Goal: Communication & Community: Answer question/provide support

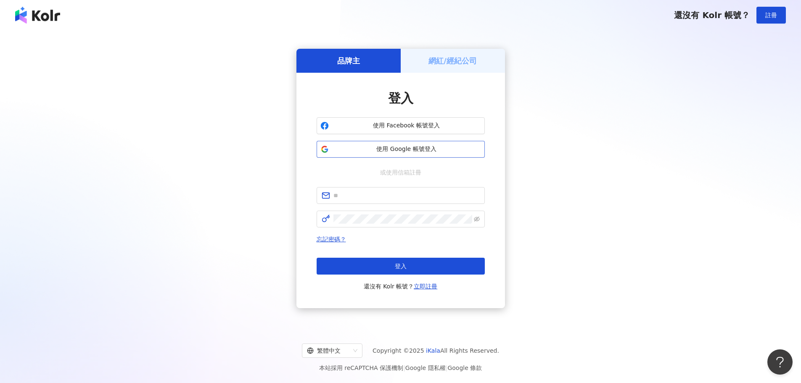
click at [366, 149] on span "使用 Google 帳號登入" at bounding box center [406, 149] width 149 height 8
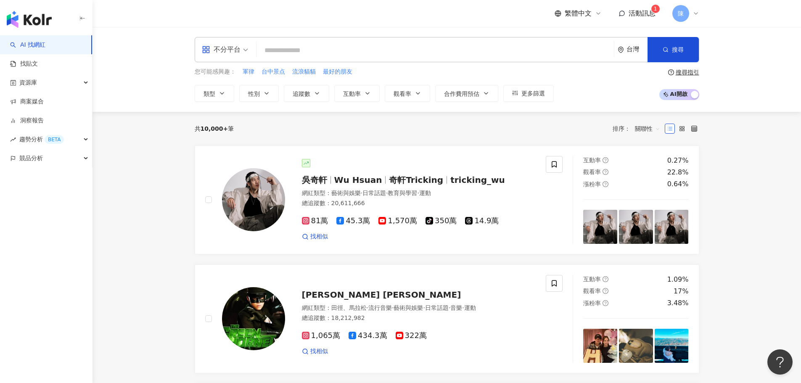
click at [642, 15] on span "活動訊息" at bounding box center [642, 13] width 27 height 8
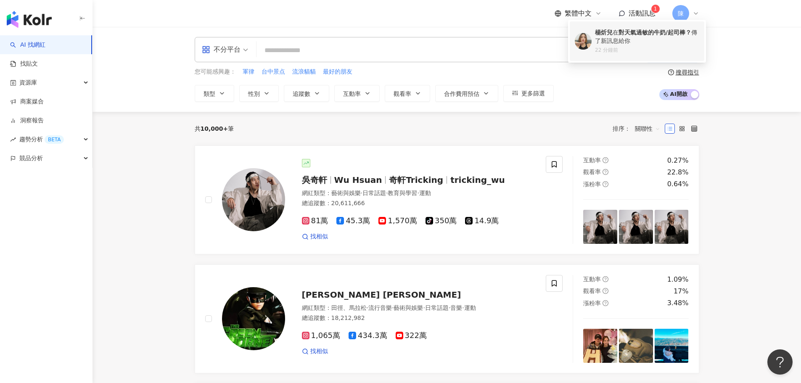
click at [640, 44] on div "[PERSON_NAME] 對天氣過敏的牛奶/起司棒？ 傳了新訊息給你" at bounding box center [647, 37] width 104 height 16
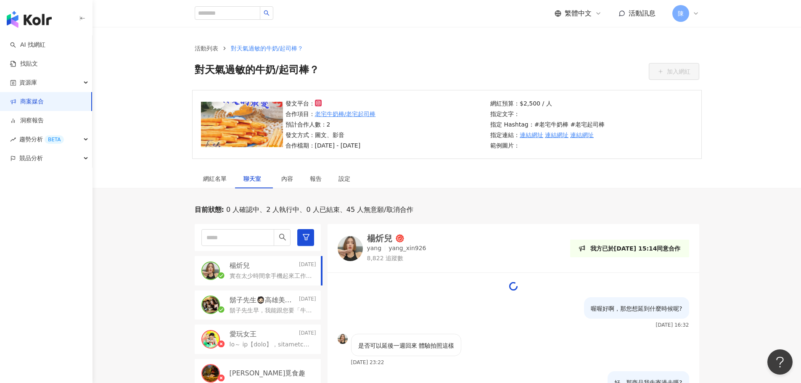
click at [289, 269] on div "楊炘兒 [DATE]" at bounding box center [273, 265] width 87 height 9
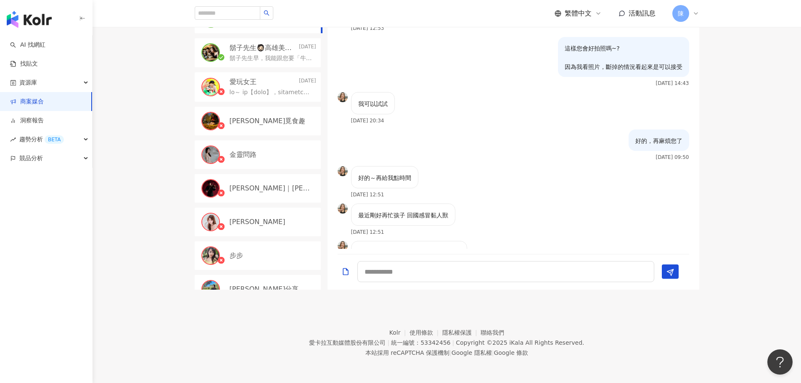
scroll to position [872, 0]
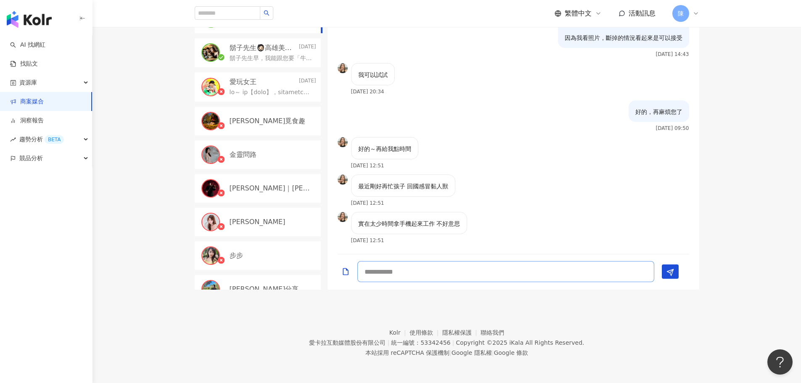
click at [476, 275] on textarea at bounding box center [506, 271] width 297 height 21
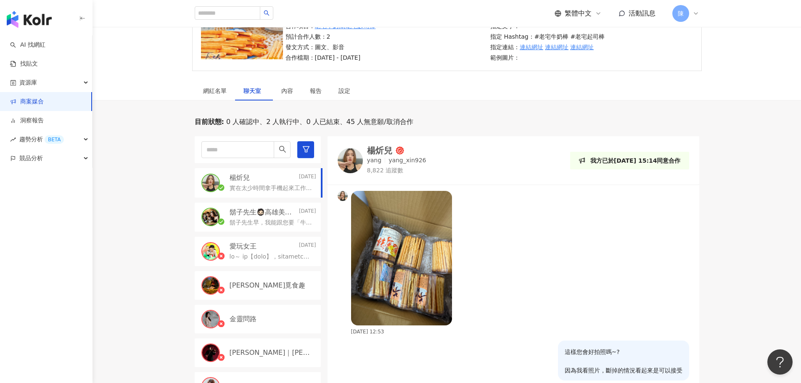
scroll to position [42, 0]
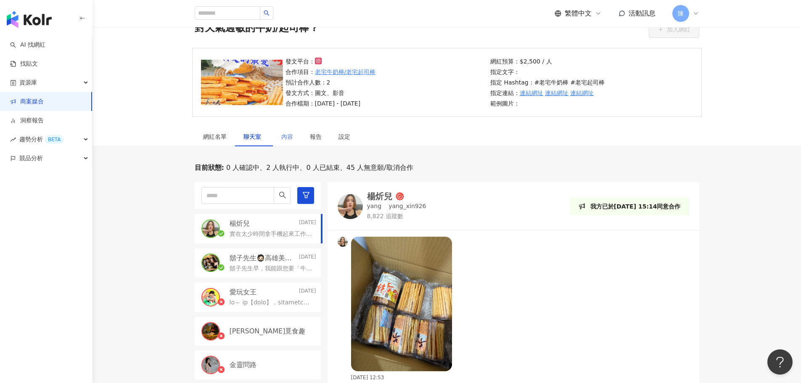
click at [286, 144] on div "內容" at bounding box center [287, 136] width 29 height 19
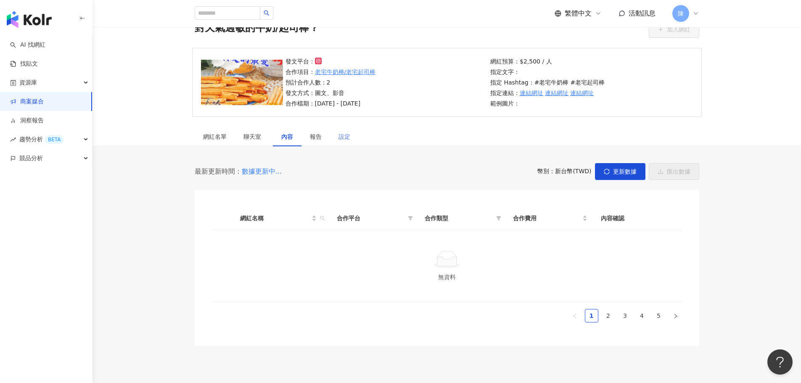
click at [336, 140] on div "設定" at bounding box center [344, 136] width 29 height 19
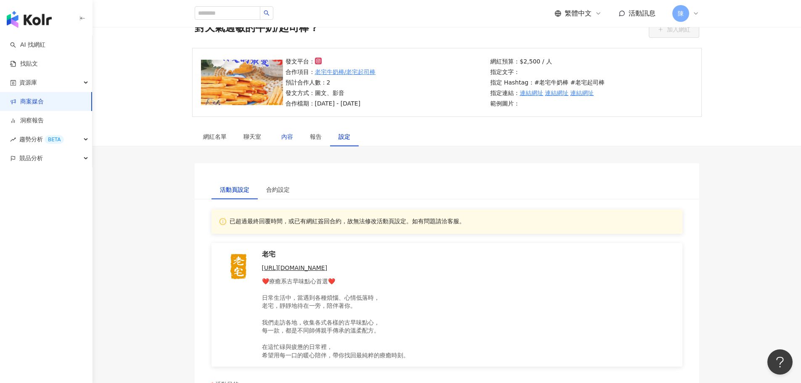
click at [286, 139] on div "內容" at bounding box center [287, 136] width 12 height 9
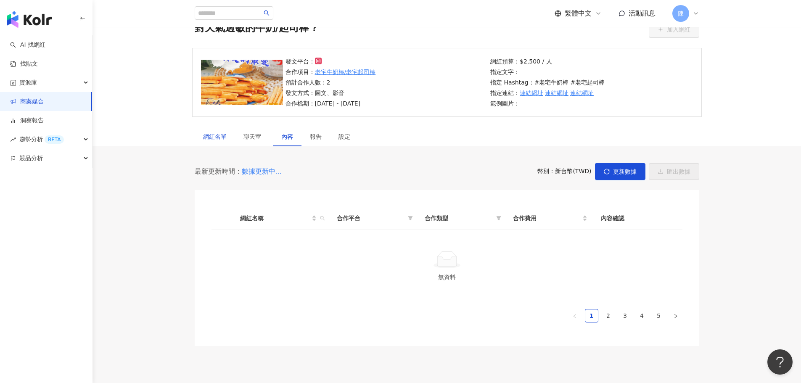
click at [216, 133] on div "網紅名單" at bounding box center [215, 136] width 24 height 9
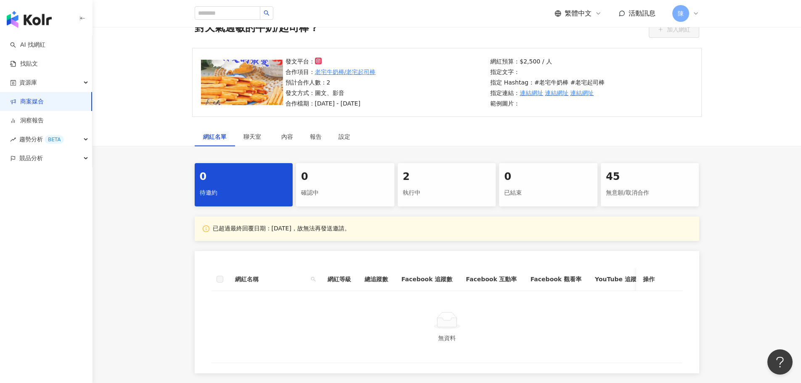
click at [432, 178] on div "2" at bounding box center [447, 177] width 88 height 14
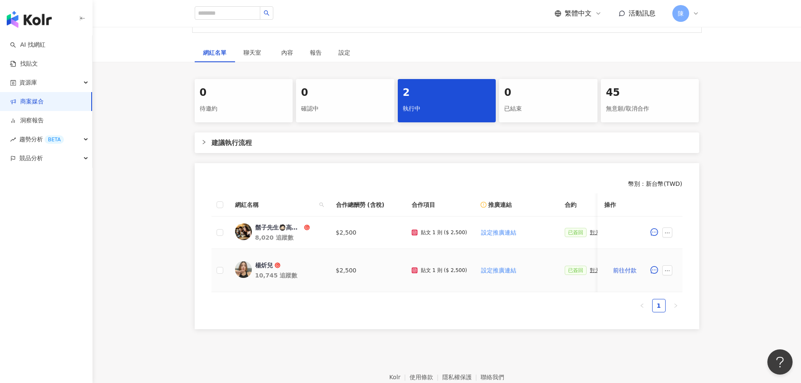
click at [590, 270] on div "對天氣過敏的牛奶/起司棒？" at bounding box center [611, 271] width 42 height 6
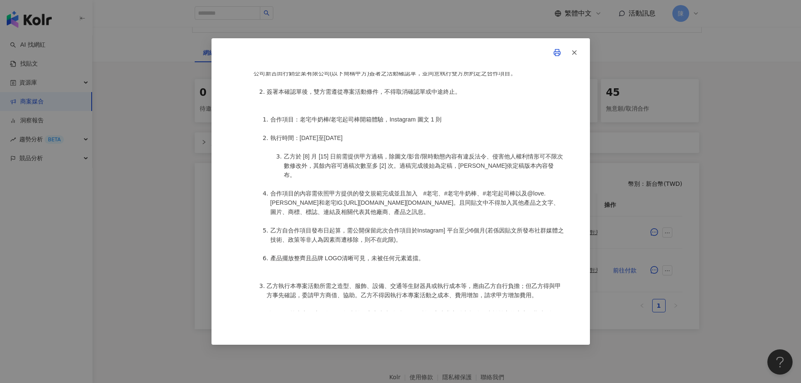
scroll to position [505, 0]
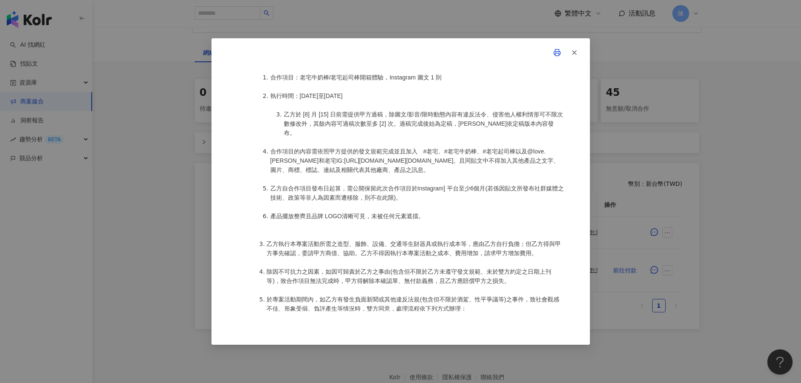
click at [573, 55] on icon "button" at bounding box center [575, 53] width 8 height 8
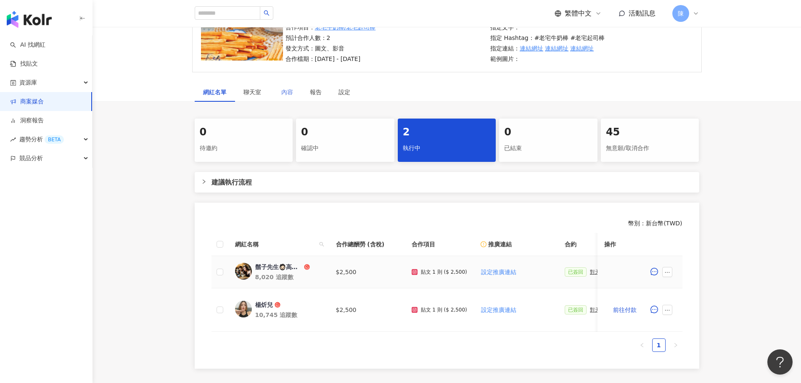
scroll to position [42, 0]
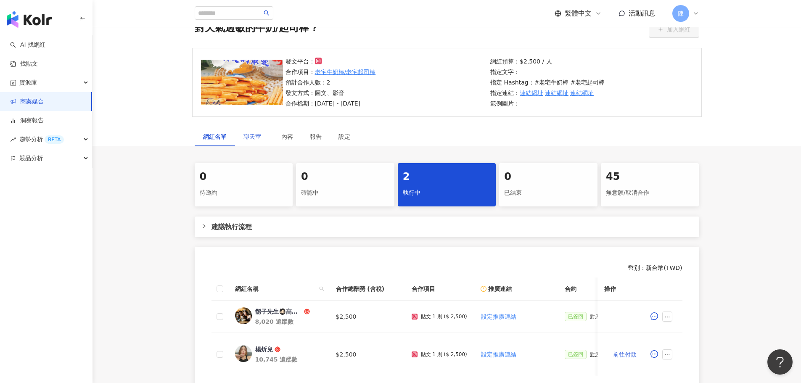
click at [253, 134] on span "聊天室" at bounding box center [254, 137] width 21 height 6
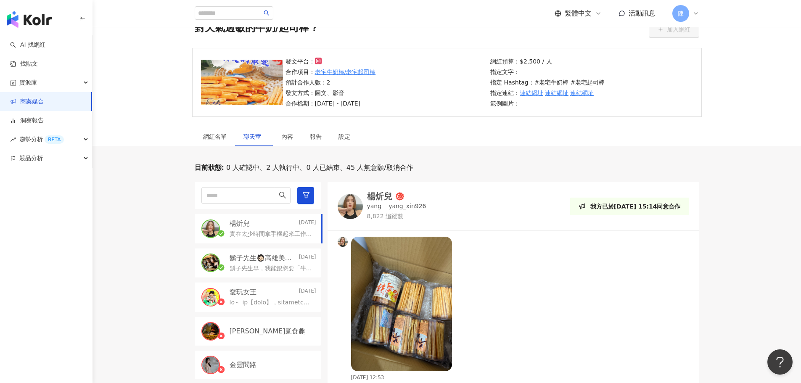
click at [761, 252] on div "目前狀態 : 0 人確認中、2 人執行中、0 人已結束、45 人無意願/取消合作 [PERSON_NAME] [DATE] 實在太少時間拿手機起來工作 不好意…" at bounding box center [447, 331] width 709 height 337
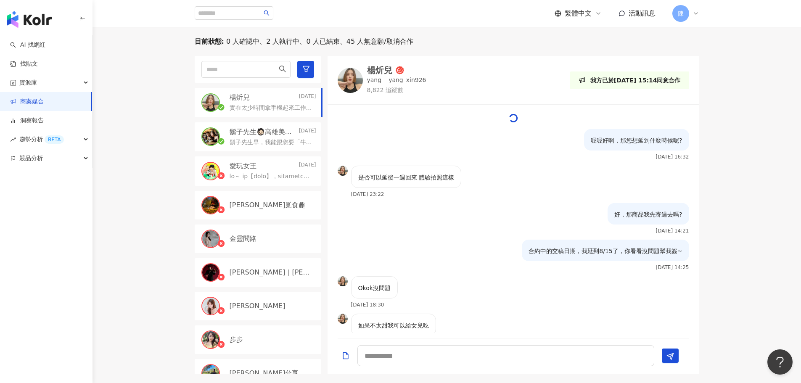
scroll to position [1092, 0]
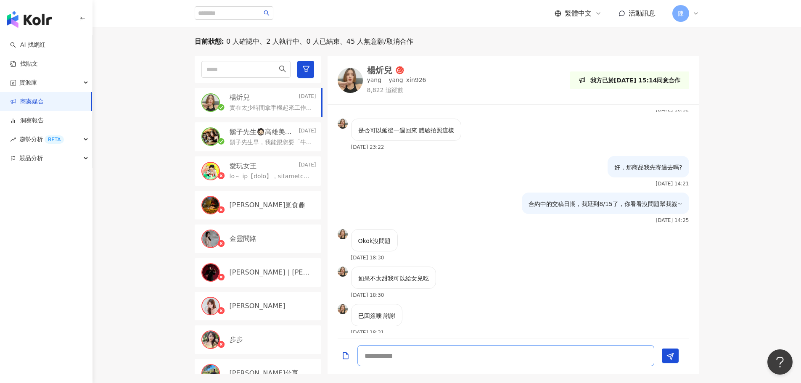
click at [491, 355] on textarea at bounding box center [506, 355] width 297 height 21
type textarea "**********"
click at [509, 123] on div "1 new message" at bounding box center [513, 120] width 63 height 15
